Goal: Task Accomplishment & Management: Manage account settings

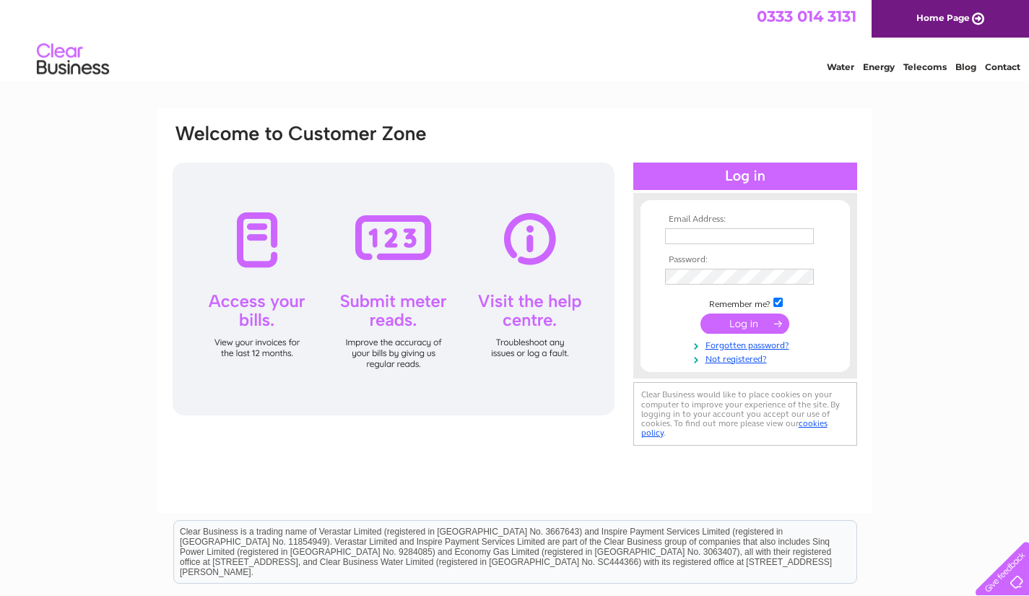
type input "edpugh65@gmail.com"
click at [739, 321] on input "submit" at bounding box center [744, 323] width 89 height 20
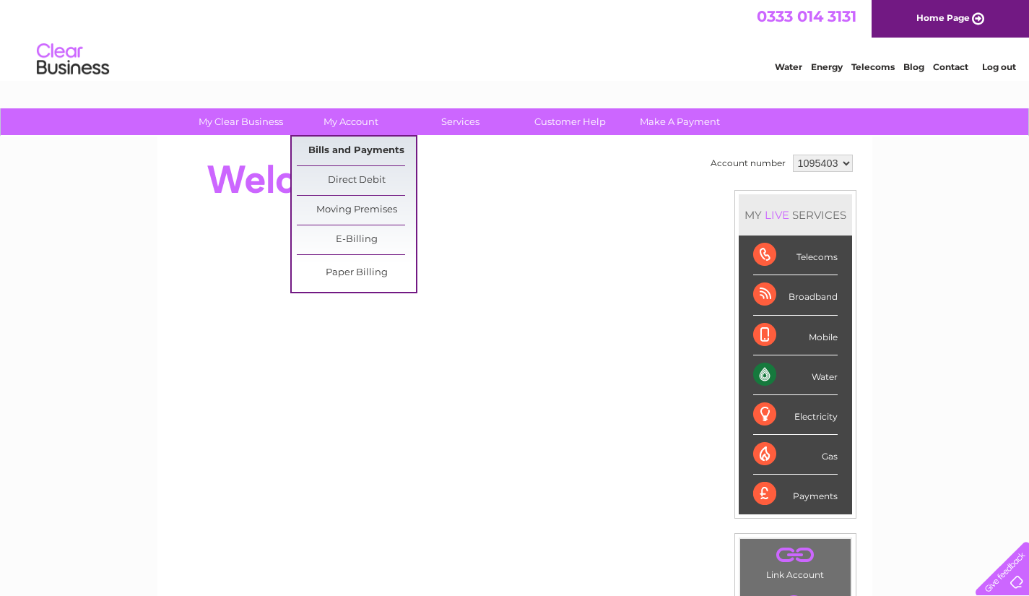
click at [342, 144] on link "Bills and Payments" at bounding box center [356, 150] width 119 height 29
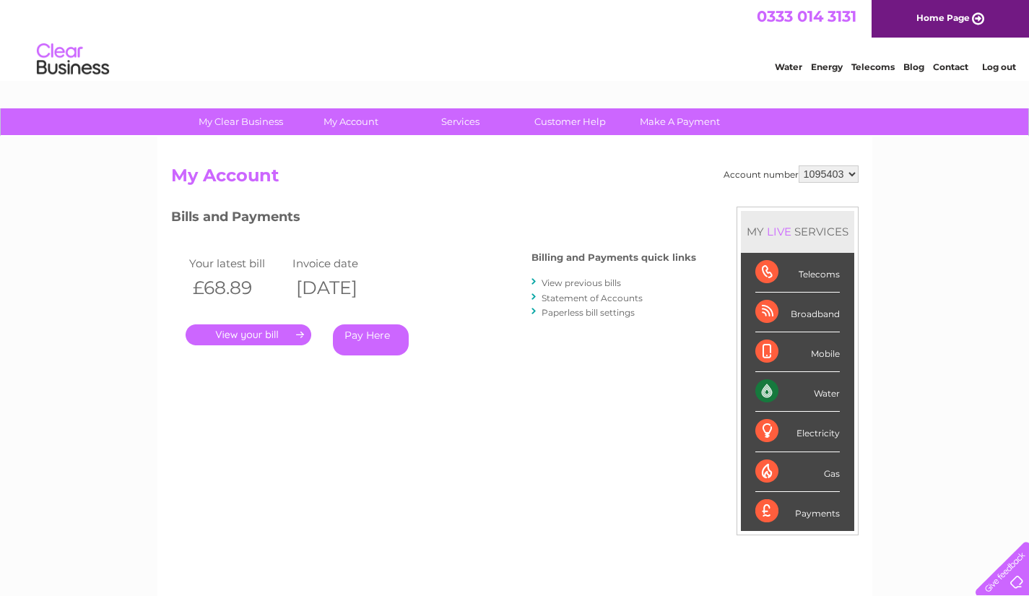
click at [238, 337] on link "." at bounding box center [249, 334] width 126 height 21
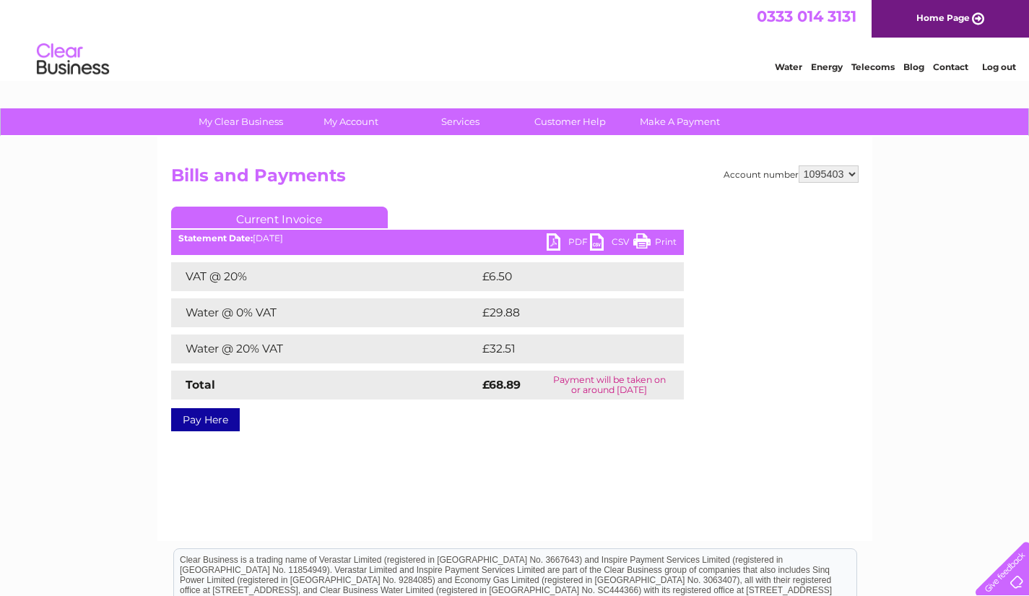
click at [562, 241] on link "PDF" at bounding box center [568, 243] width 43 height 21
click at [1000, 67] on link "Log out" at bounding box center [999, 66] width 34 height 11
